Goal: Task Accomplishment & Management: Manage account settings

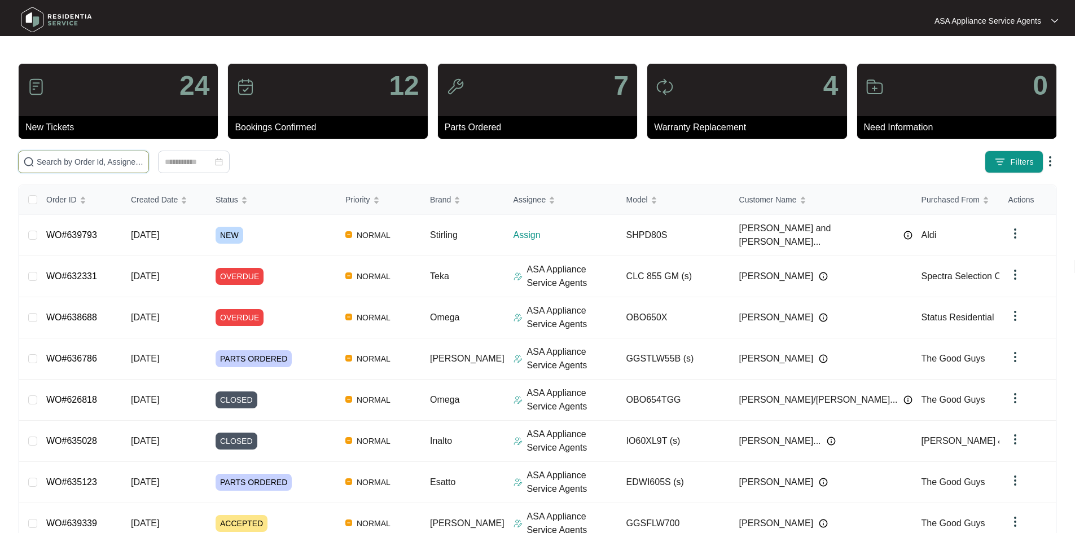
click at [144, 166] on input "text" at bounding box center [90, 162] width 107 height 12
paste input "639793"
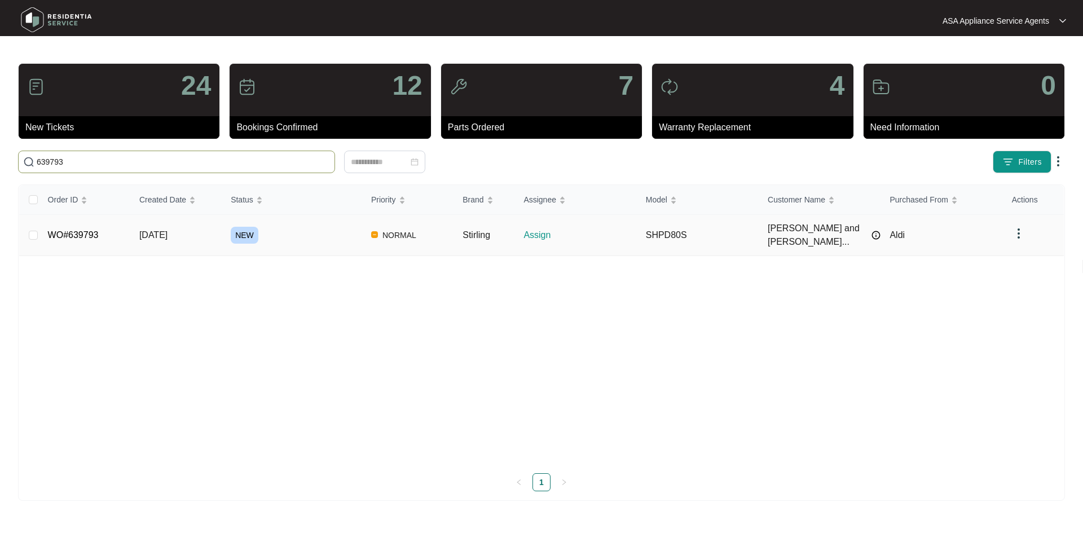
type input "639793"
click at [202, 225] on td "[DATE]" at bounding box center [175, 235] width 91 height 41
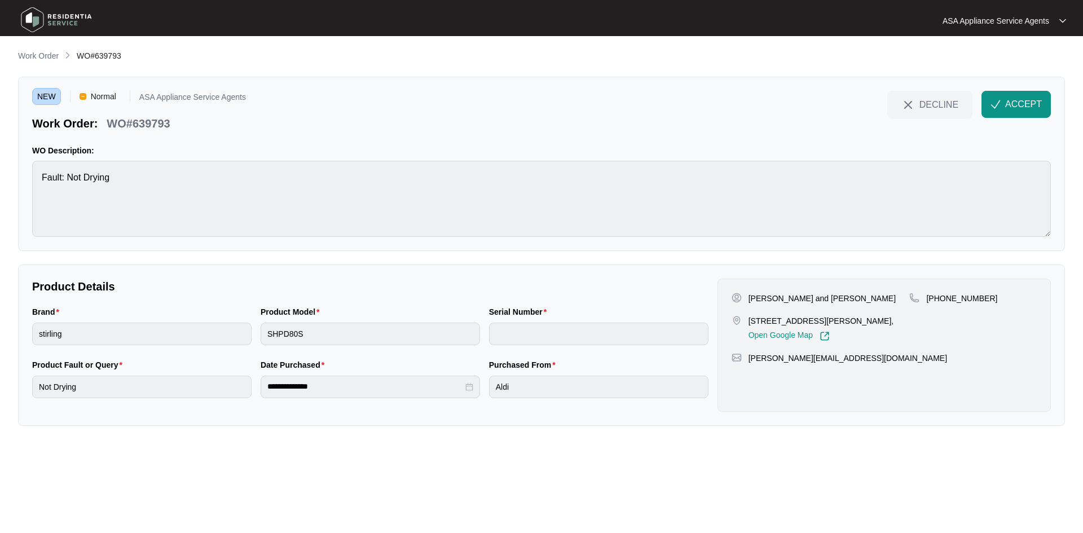
click at [797, 296] on p "[PERSON_NAME] and [PERSON_NAME]" at bounding box center [822, 298] width 147 height 11
click at [807, 300] on p "[PERSON_NAME] and [PERSON_NAME]" at bounding box center [822, 298] width 147 height 11
click at [824, 297] on div "[PERSON_NAME] and [PERSON_NAME]" at bounding box center [821, 298] width 178 height 11
drag, startPoint x: 824, startPoint y: 297, endPoint x: 748, endPoint y: 299, distance: 76.2
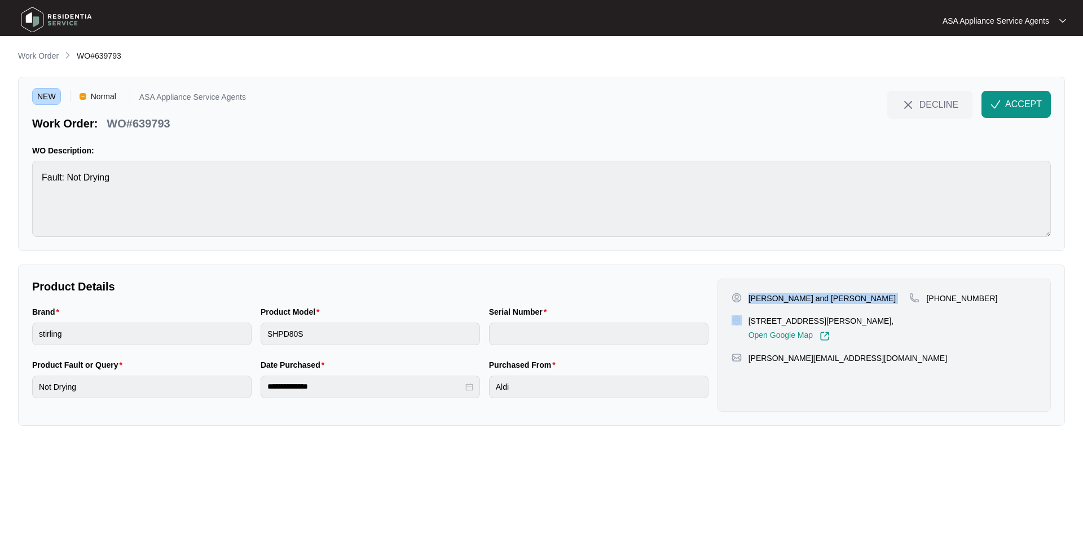
click at [748, 299] on div "[PERSON_NAME] and [PERSON_NAME]" at bounding box center [821, 298] width 178 height 11
drag, startPoint x: 763, startPoint y: 322, endPoint x: 803, endPoint y: 324, distance: 40.1
click at [803, 324] on div "[STREET_ADDRESS][PERSON_NAME], Open Google Map" at bounding box center [821, 328] width 178 height 26
drag, startPoint x: 941, startPoint y: 296, endPoint x: 1042, endPoint y: 297, distance: 100.4
click at [1042, 297] on div "[PERSON_NAME] and [PERSON_NAME] [STREET_ADDRESS][PERSON_NAME], Open Google Map …" at bounding box center [884, 345] width 333 height 133
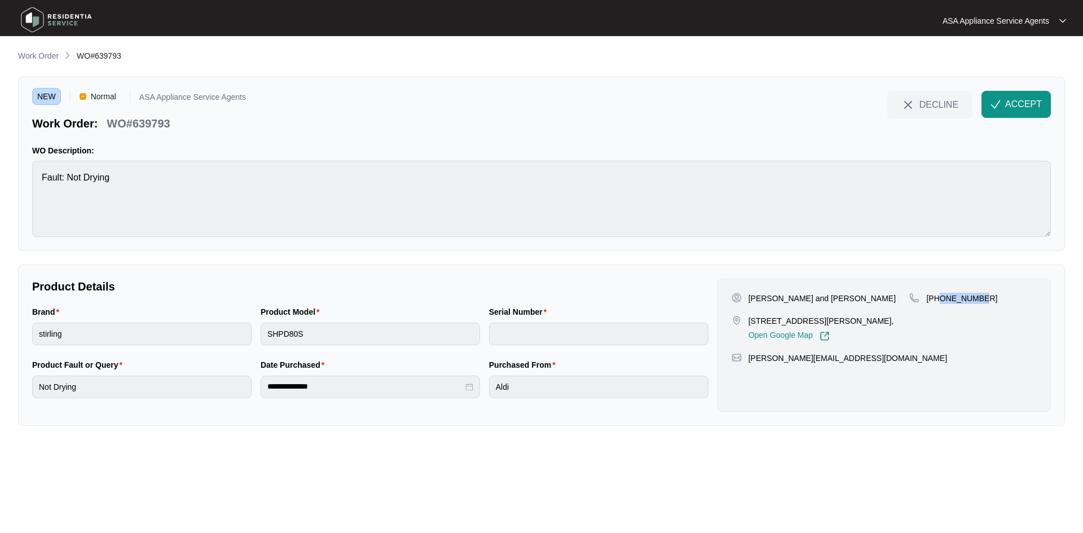
copy p "435920420"
drag, startPoint x: 854, startPoint y: 359, endPoint x: 748, endPoint y: 354, distance: 106.2
click at [748, 354] on div "[PERSON_NAME][EMAIL_ADDRESS][DOMAIN_NAME]" at bounding box center [884, 358] width 305 height 11
copy p "[PERSON_NAME][EMAIL_ADDRESS][DOMAIN_NAME]"
click at [25, 181] on div "NEW Normal ASA Appliance Service Agents Work Order: WO#639793 DECLINE ACCEPT WO…" at bounding box center [541, 164] width 1047 height 174
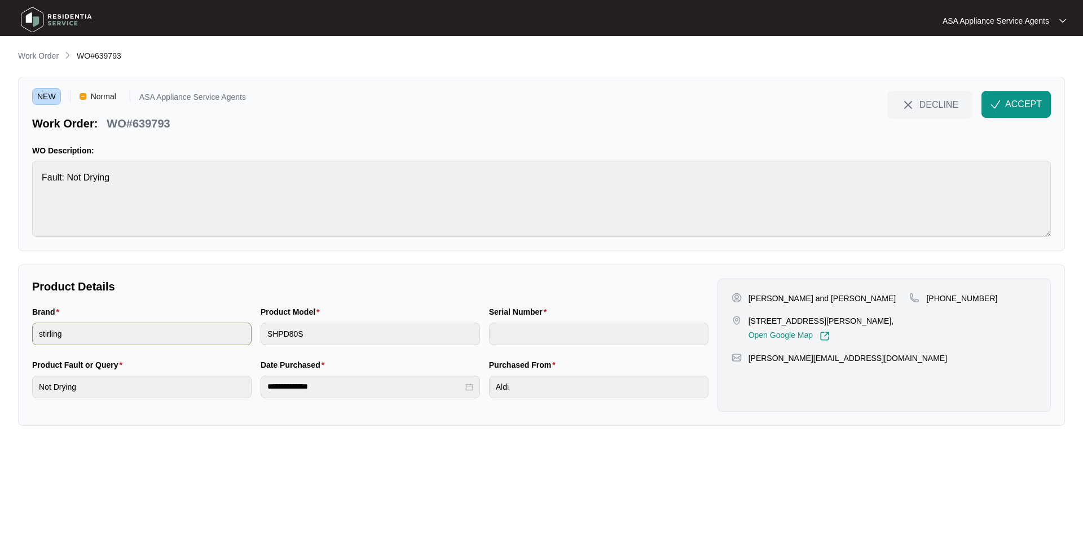
click at [252, 333] on div "Brand stirling Product Model SHPD80S Serial Number" at bounding box center [371, 332] width 686 height 53
click at [1007, 102] on span "ACCEPT" at bounding box center [1023, 105] width 37 height 14
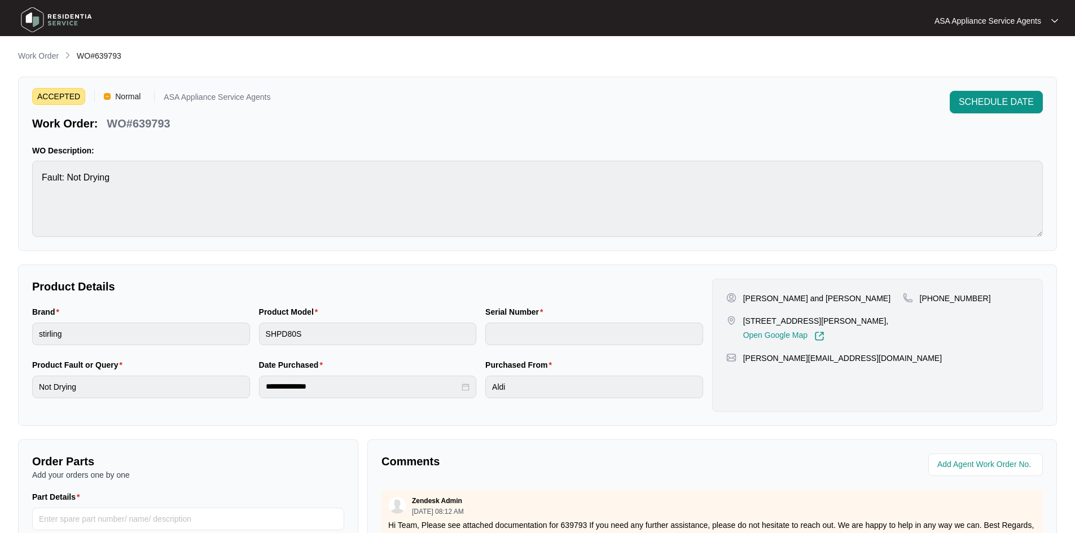
click at [112, 109] on div "ACCEPTED Normal ASA Appliance Service Agents Work Order: WO#639793" at bounding box center [151, 111] width 238 height 41
drag, startPoint x: 108, startPoint y: 125, endPoint x: 174, endPoint y: 128, distance: 65.5
click at [174, 128] on div "WO#639793" at bounding box center [138, 122] width 72 height 20
copy p "WO#639793"
